Goal: Task Accomplishment & Management: Manage account settings

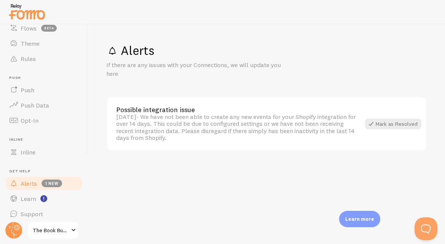
scroll to position [86, 0]
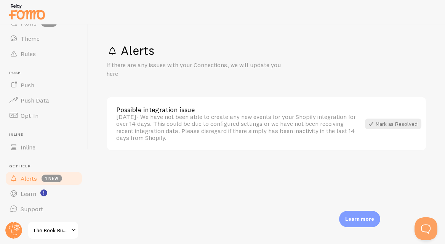
click at [48, 230] on span "The Book Bucket" at bounding box center [51, 229] width 36 height 9
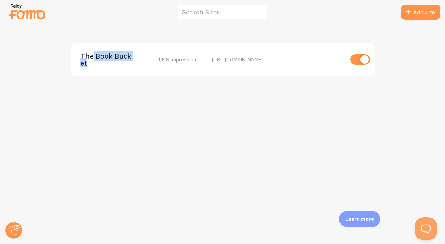
click at [91, 61] on span "The Book Bucket" at bounding box center [110, 60] width 61 height 14
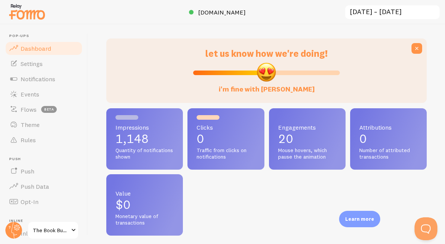
scroll to position [18, 0]
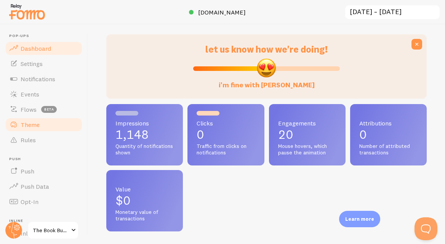
click at [34, 125] on span "Theme" at bounding box center [30, 125] width 19 height 8
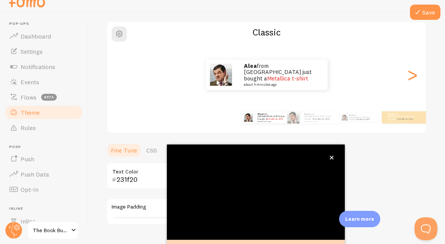
scroll to position [83, 0]
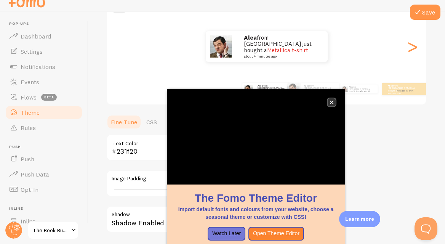
click at [332, 101] on icon "close," at bounding box center [331, 102] width 4 height 4
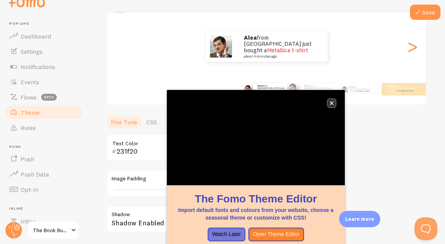
click at [332, 103] on icon "close," at bounding box center [331, 103] width 4 height 4
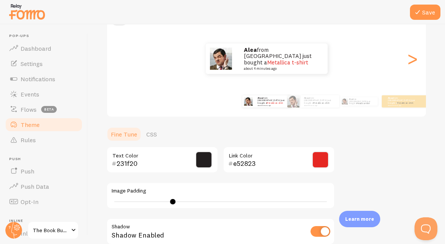
scroll to position [0, 0]
click at [409, 63] on div ">" at bounding box center [411, 58] width 9 height 55
type input "0"
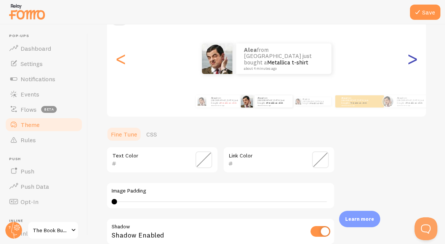
click at [409, 63] on div ">" at bounding box center [411, 58] width 9 height 55
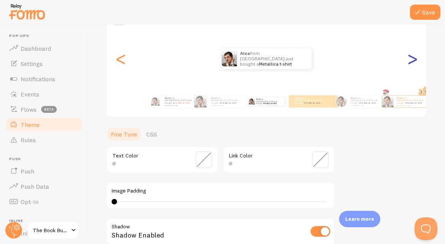
click at [409, 63] on div ">" at bounding box center [411, 58] width 9 height 55
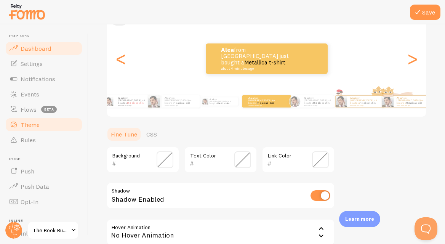
click at [43, 46] on span "Dashboard" at bounding box center [36, 49] width 30 height 8
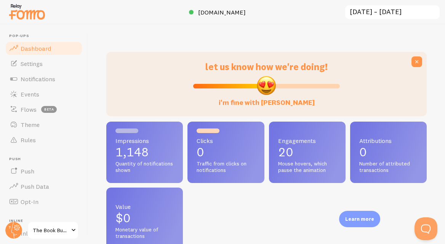
scroll to position [200, 320]
click at [37, 62] on span "Settings" at bounding box center [32, 64] width 22 height 8
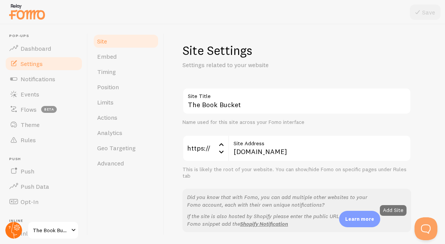
click at [14, 228] on circle at bounding box center [13, 230] width 17 height 17
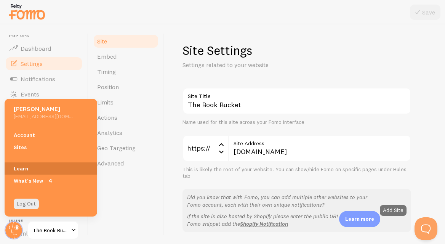
click at [22, 168] on link "Learn" at bounding box center [51, 168] width 93 height 12
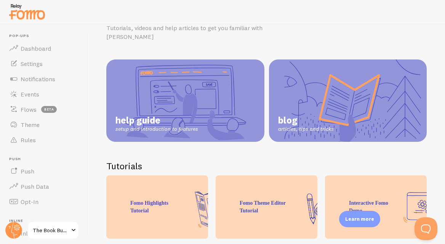
scroll to position [26, 0]
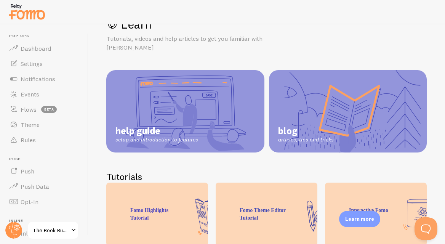
click at [153, 99] on link "help guide setup and introduction to features" at bounding box center [185, 111] width 158 height 82
click at [40, 80] on span "Notifications" at bounding box center [38, 79] width 35 height 8
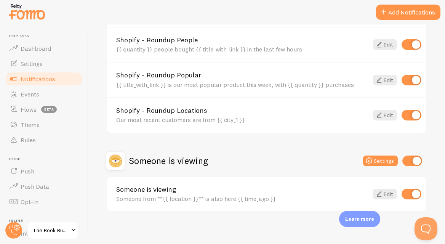
scroll to position [370, 0]
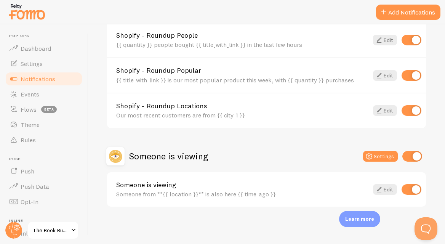
click at [148, 191] on div "Someone from **{{ location }}** is also here {{ time_ago }}" at bounding box center [242, 193] width 252 height 7
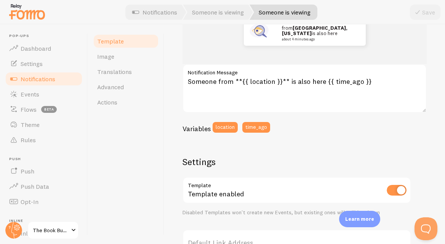
scroll to position [117, 0]
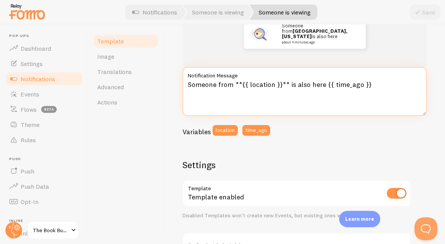
click at [373, 85] on textarea "Someone from **{{ location }}** is also here {{ time_ago }}" at bounding box center [304, 91] width 244 height 49
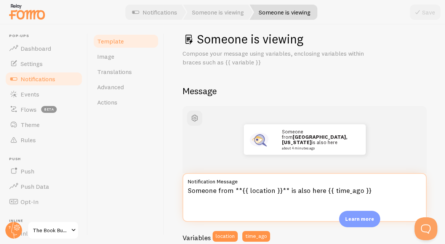
scroll to position [13, 0]
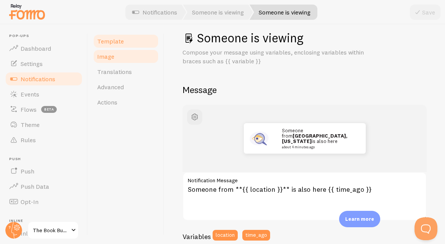
click at [112, 55] on span "Image" at bounding box center [105, 57] width 17 height 8
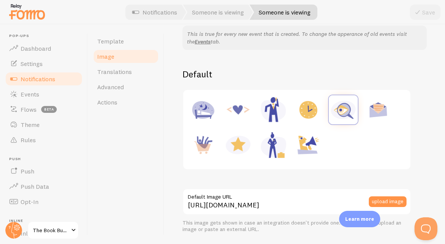
scroll to position [71, 0]
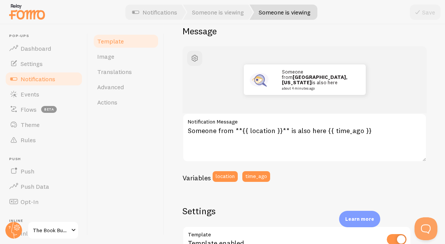
click at [27, 79] on span "Notifications" at bounding box center [38, 79] width 35 height 8
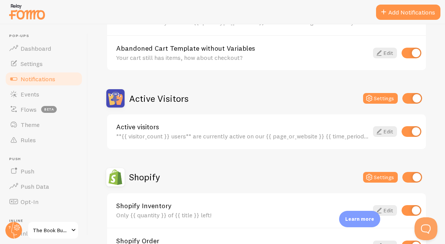
scroll to position [130, 0]
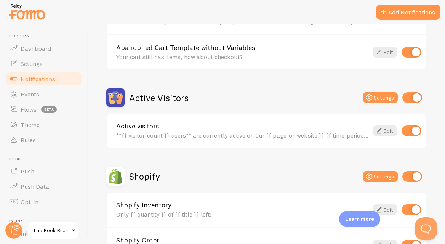
click at [278, 136] on div "**{{ visitor_count }} users** are currently active on our {{ page_or_website }}…" at bounding box center [242, 135] width 252 height 7
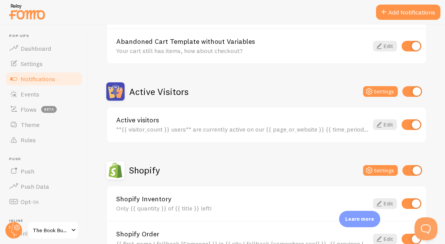
scroll to position [137, 0]
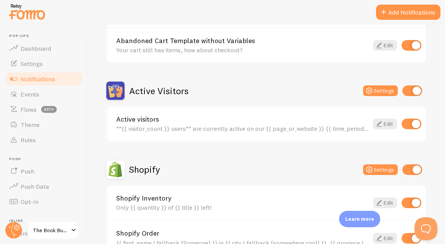
click at [410, 91] on input "checkbox" at bounding box center [412, 90] width 20 height 11
checkbox input "false"
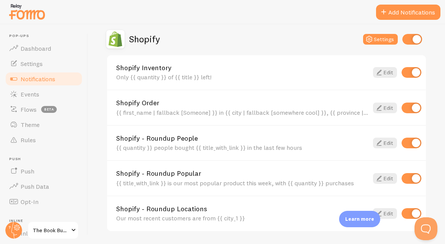
scroll to position [268, 0]
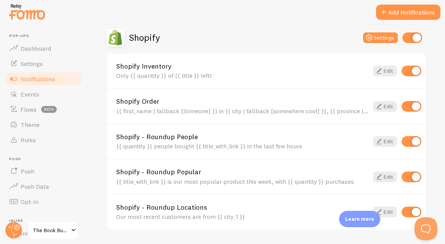
click at [405, 140] on input "checkbox" at bounding box center [411, 141] width 20 height 11
checkbox input "false"
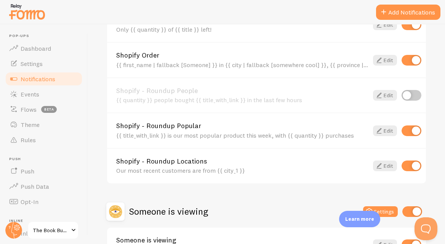
scroll to position [325, 0]
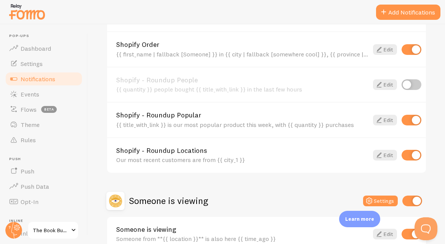
click at [407, 123] on input "checkbox" at bounding box center [411, 120] width 20 height 11
checkbox input "false"
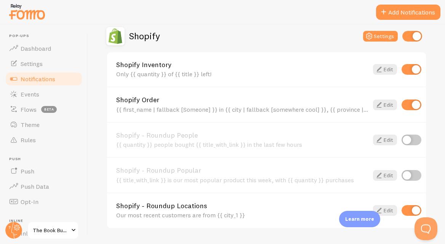
scroll to position [269, 0]
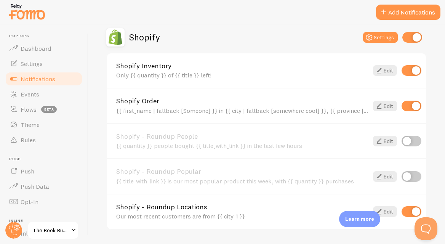
click at [408, 107] on input "checkbox" at bounding box center [411, 106] width 20 height 11
checkbox input "false"
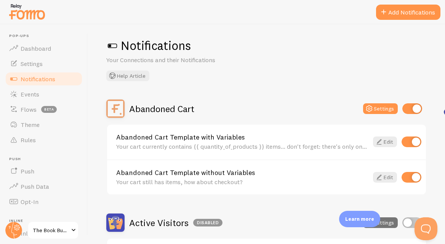
scroll to position [0, 0]
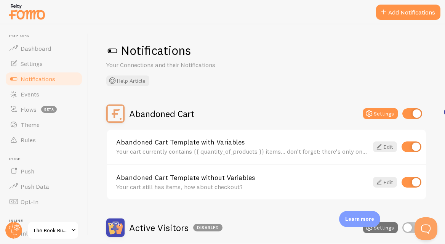
click at [207, 22] on div at bounding box center [222, 12] width 445 height 24
click at [255, 82] on div "Notifications Your Connections and their Notifications Help Article" at bounding box center [266, 64] width 320 height 43
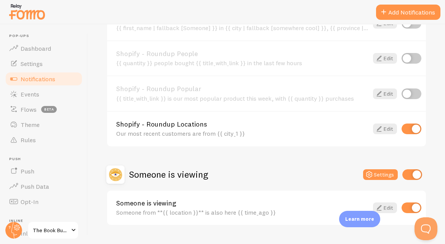
scroll to position [370, 0]
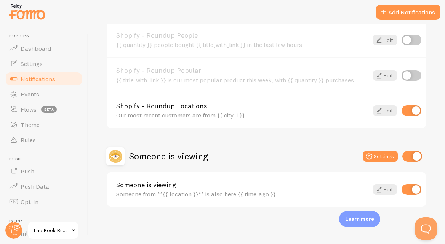
click at [411, 190] on input "checkbox" at bounding box center [411, 189] width 20 height 11
click at [417, 191] on input "checkbox" at bounding box center [411, 189] width 20 height 11
checkbox input "true"
click at [408, 155] on input "checkbox" at bounding box center [412, 156] width 20 height 11
checkbox input "false"
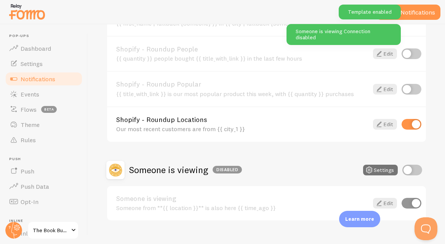
scroll to position [353, 0]
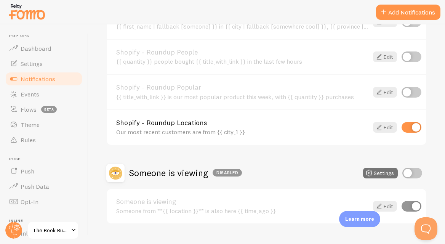
click at [409, 127] on input "checkbox" at bounding box center [411, 127] width 20 height 11
checkbox input "false"
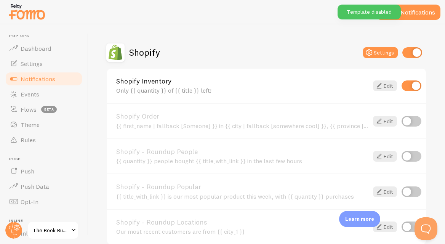
scroll to position [253, 0]
click at [410, 55] on input "checkbox" at bounding box center [412, 53] width 20 height 11
checkbox input "false"
